Goal: Information Seeking & Learning: Find specific fact

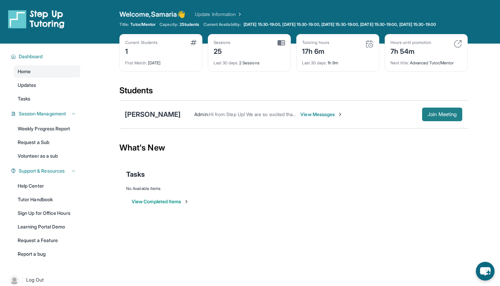
click at [433, 116] on button "Join Meeting" at bounding box center [442, 115] width 40 height 14
click at [156, 117] on div "[PERSON_NAME]" at bounding box center [153, 115] width 56 height 10
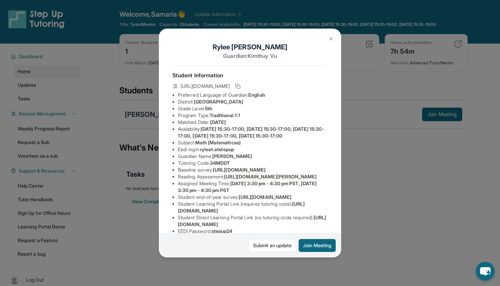
click at [330, 38] on img at bounding box center [330, 38] width 5 height 5
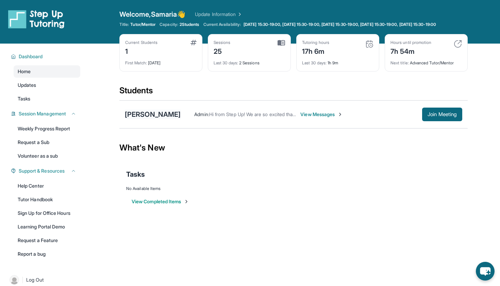
click at [153, 119] on div "[PERSON_NAME]" at bounding box center [153, 115] width 56 height 10
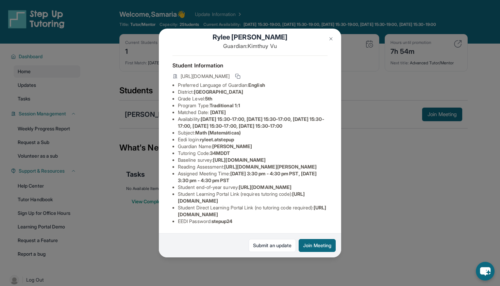
scroll to position [25, 0]
drag, startPoint x: 203, startPoint y: 131, endPoint x: 244, endPoint y: 130, distance: 40.9
click at [244, 136] on li "Eedi login : ryleet.atstepup" at bounding box center [253, 139] width 150 height 7
copy li "ryleet.atstepup"
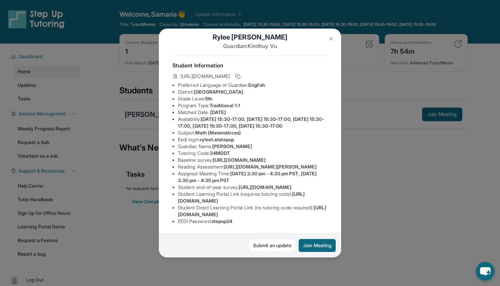
click at [382, 151] on div "[PERSON_NAME] Guardian: [PERSON_NAME] Student Information [URL][DOMAIN_NAME] Pr…" at bounding box center [250, 143] width 500 height 286
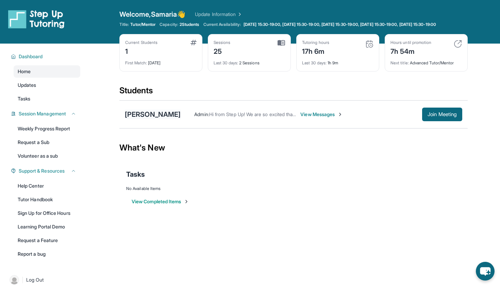
click at [156, 119] on div "[PERSON_NAME]" at bounding box center [153, 115] width 56 height 10
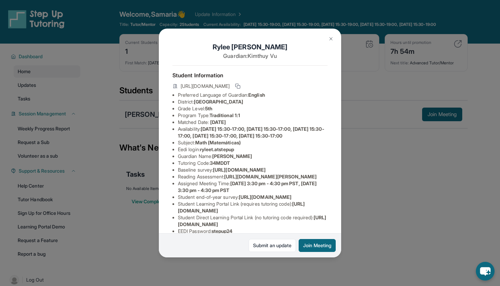
drag, startPoint x: 204, startPoint y: 156, endPoint x: 241, endPoint y: 156, distance: 37.8
click at [241, 153] on li "Eedi login : ryleet.atstepup" at bounding box center [253, 149] width 150 height 7
copy li "ryleet.atstepup"
click at [328, 41] on button at bounding box center [331, 39] width 14 height 14
